Goal: Check status

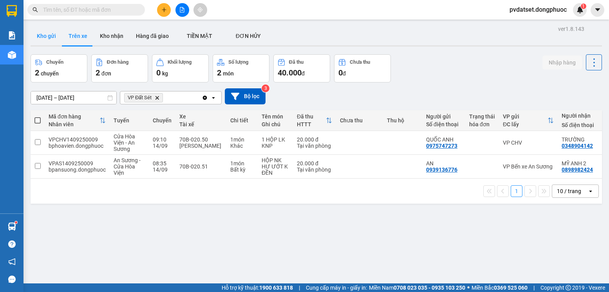
click at [50, 41] on button "Kho gửi" at bounding box center [47, 36] width 32 height 19
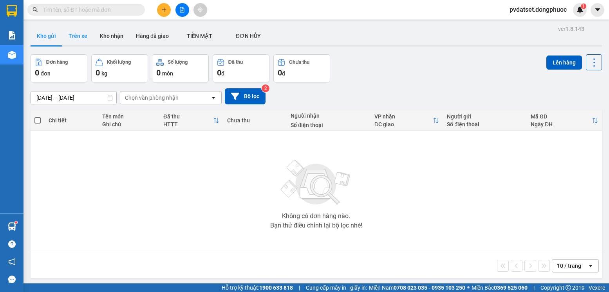
click at [73, 40] on button "Trên xe" at bounding box center [77, 36] width 31 height 19
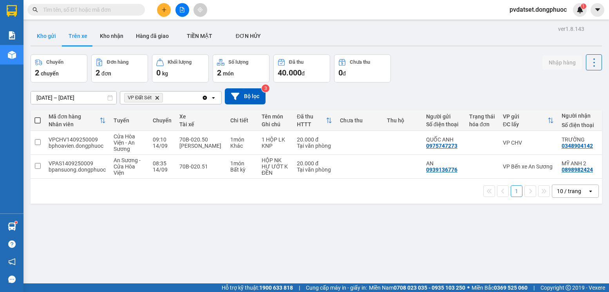
click at [43, 36] on button "Kho gửi" at bounding box center [47, 36] width 32 height 19
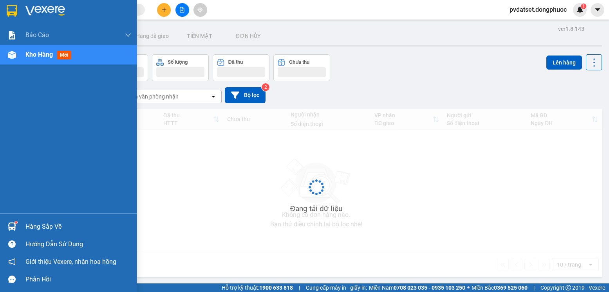
click at [5, 221] on div "Hàng sắp về" at bounding box center [68, 227] width 137 height 18
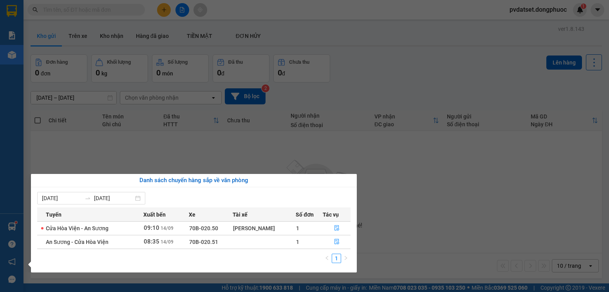
click at [179, 150] on section "Kết quả tìm kiếm ( 0 ) Bộ lọc Ngày tạo đơn gần nhất No Data pvdatset.dongphuoc …" at bounding box center [304, 146] width 609 height 292
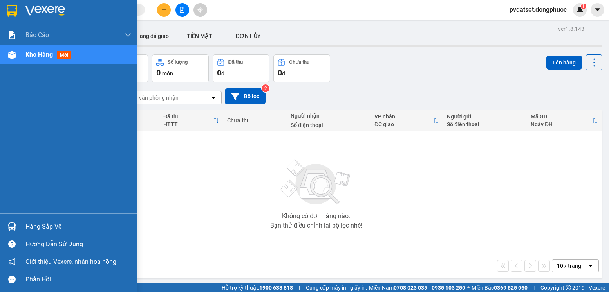
click at [20, 227] on div "Hàng sắp về" at bounding box center [68, 227] width 137 height 18
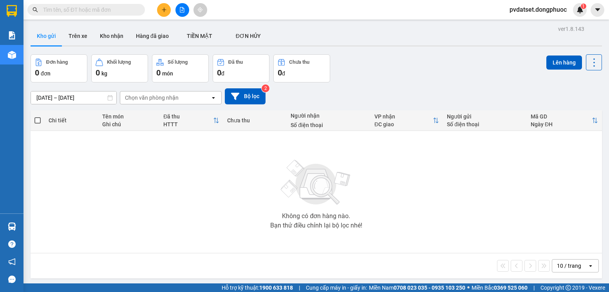
drag, startPoint x: 418, startPoint y: 210, endPoint x: 286, endPoint y: 247, distance: 137.0
click at [384, 220] on section "Kết quả tìm kiếm ( 0 ) Bộ lọc Ngày tạo đơn gần nhất No Data pvdatset.dongphuoc …" at bounding box center [304, 146] width 609 height 292
drag, startPoint x: 88, startPoint y: 36, endPoint x: 109, endPoint y: 49, distance: 23.9
click at [88, 36] on button "Trên xe" at bounding box center [77, 36] width 31 height 19
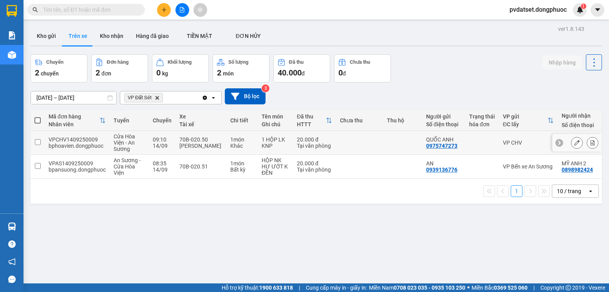
click at [241, 144] on div "Khác" at bounding box center [241, 146] width 23 height 6
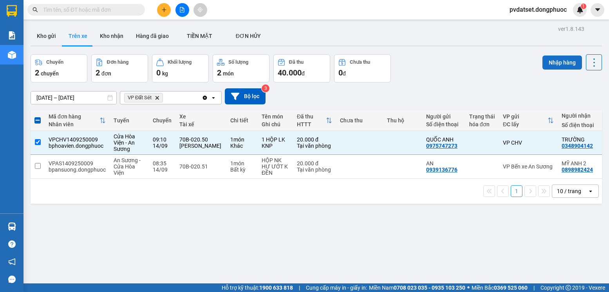
click at [564, 61] on button "Nhập hàng" at bounding box center [562, 63] width 40 height 14
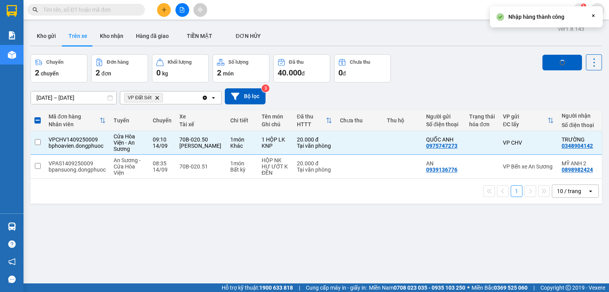
checkbox input "false"
